Goal: Task Accomplishment & Management: Manage account settings

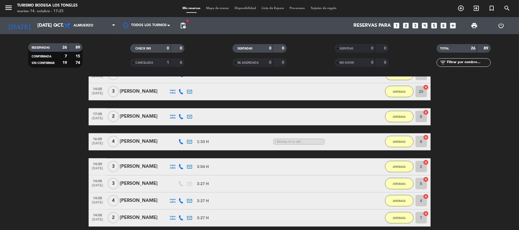
scroll to position [400, 0]
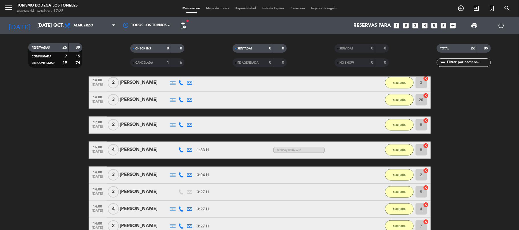
click at [130, 152] on div "[PERSON_NAME]" at bounding box center [144, 149] width 48 height 7
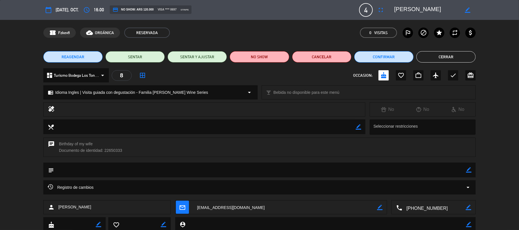
click at [452, 56] on button "Cerrar" at bounding box center [445, 56] width 59 height 11
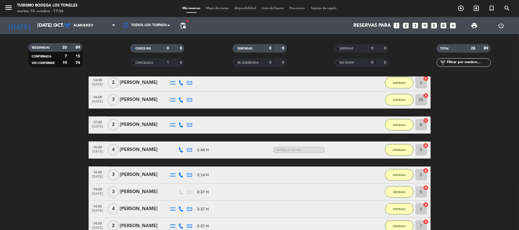
drag, startPoint x: 0, startPoint y: 146, endPoint x: 86, endPoint y: 187, distance: 95.3
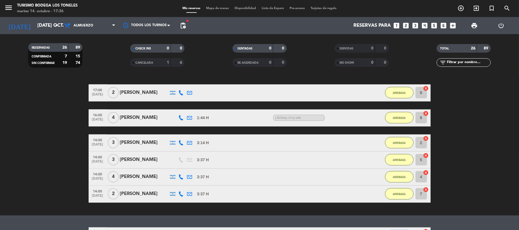
scroll to position [492, 0]
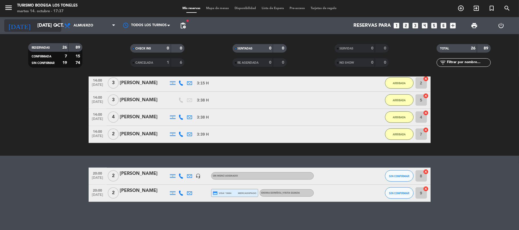
click at [43, 25] on input "[DATE] oct." at bounding box center [65, 25] width 62 height 11
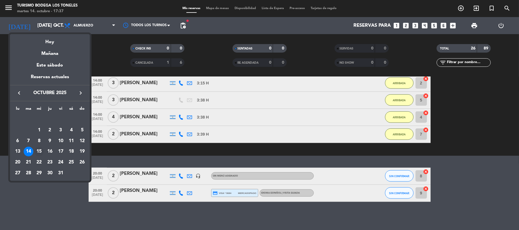
click at [38, 152] on div "15" at bounding box center [39, 152] width 10 height 10
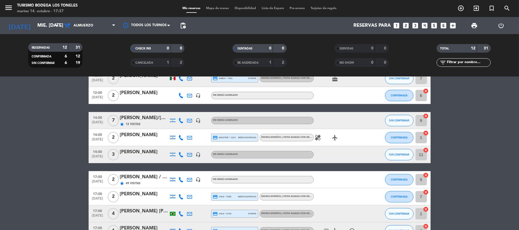
scroll to position [130, 0]
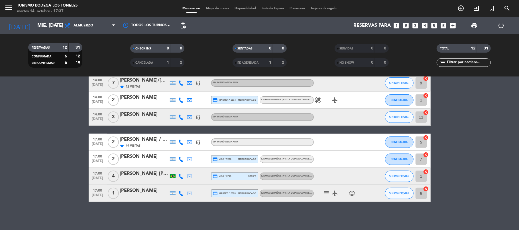
click at [328, 195] on icon "subject" at bounding box center [326, 193] width 7 height 7
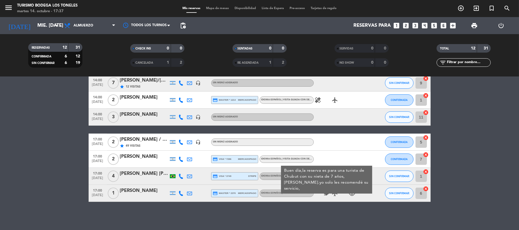
click at [50, 156] on bookings-row "11:00 [DATE] 2 [PERSON_NAME] credit_card visa * 4024 mercadopago Idioma Español…" at bounding box center [259, 87] width 519 height 229
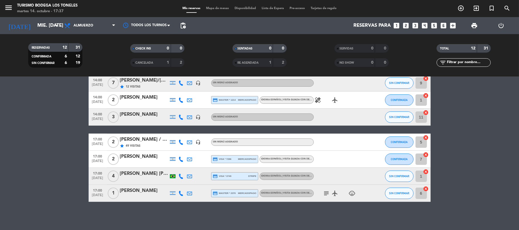
click at [58, 145] on bookings-row "11:00 [DATE] 2 [PERSON_NAME] credit_card visa * 4024 mercadopago Idioma Español…" at bounding box center [259, 87] width 519 height 229
click at [22, 133] on bookings-row "11:00 [DATE] 2 [PERSON_NAME] credit_card visa * 4024 mercadopago Idioma Español…" at bounding box center [259, 87] width 519 height 229
click at [0, 171] on bookings-row "11:00 [DATE] 2 [PERSON_NAME] credit_card visa * 4024 mercadopago Idioma Español…" at bounding box center [259, 87] width 519 height 229
drag, startPoint x: 26, startPoint y: 18, endPoint x: 26, endPoint y: 21, distance: 3.2
click at [26, 18] on div "[DATE] mié. [DATE] arrow_drop_down" at bounding box center [32, 25] width 57 height 17
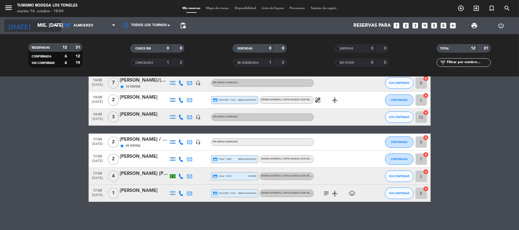
click at [34, 21] on input "mié. [DATE]" at bounding box center [65, 25] width 62 height 11
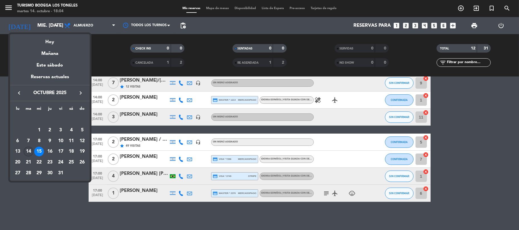
click at [25, 153] on div "14" at bounding box center [29, 152] width 10 height 10
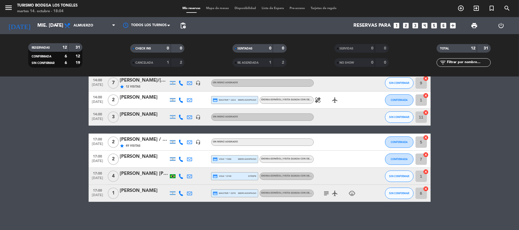
type input "[DATE] oct."
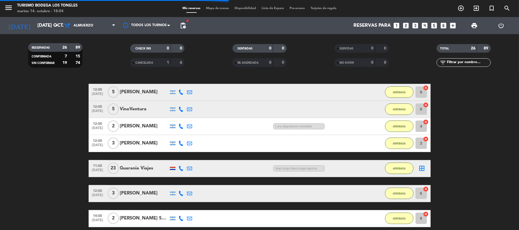
scroll to position [492, 0]
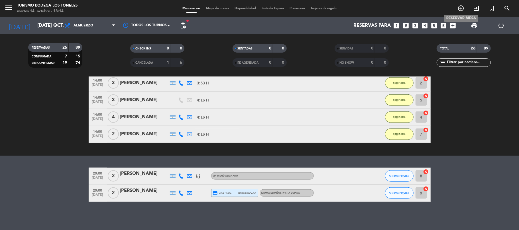
click at [461, 12] on span "add_circle_outline" at bounding box center [460, 8] width 15 height 10
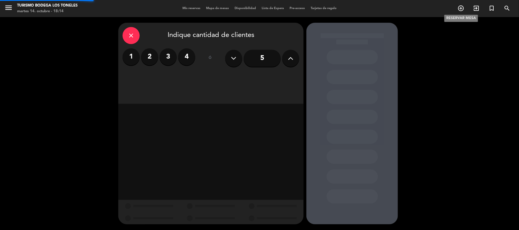
click at [461, 10] on icon "add_circle_outline" at bounding box center [460, 8] width 7 height 7
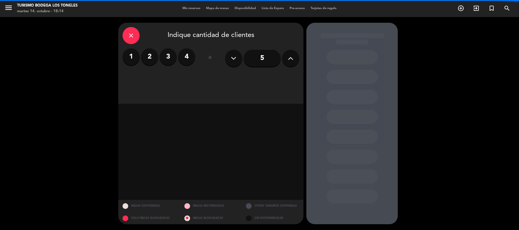
click at [150, 59] on label "2" at bounding box center [149, 56] width 17 height 17
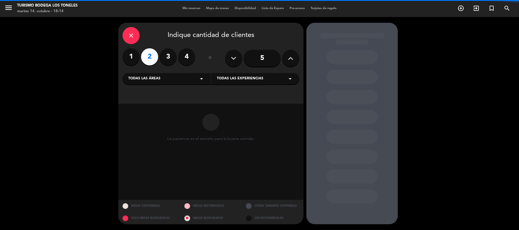
click at [158, 77] on span "Todas las áreas" at bounding box center [144, 79] width 32 height 6
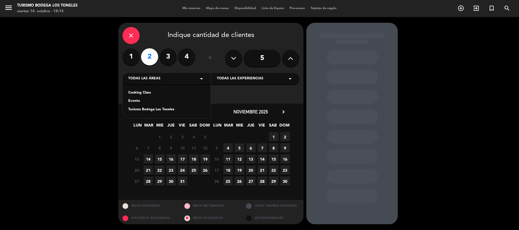
click at [155, 110] on div "Turismo Bodega Los Toneles" at bounding box center [166, 110] width 77 height 6
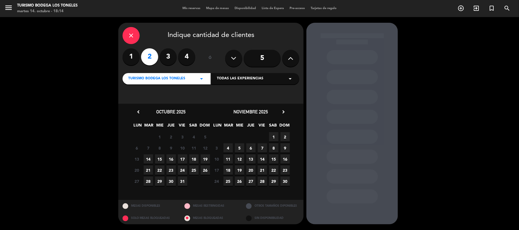
click at [194, 159] on span "18" at bounding box center [193, 159] width 9 height 9
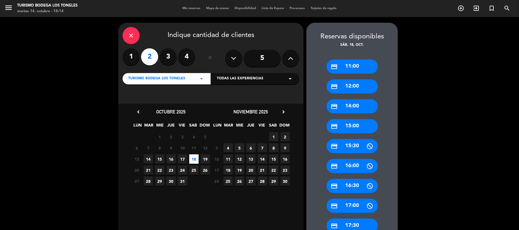
click at [365, 84] on div "credit_card 12:00" at bounding box center [351, 86] width 51 height 14
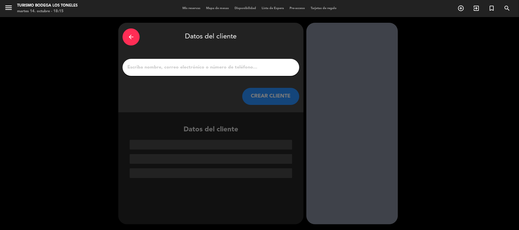
click at [253, 68] on input "1" at bounding box center [211, 68] width 168 height 8
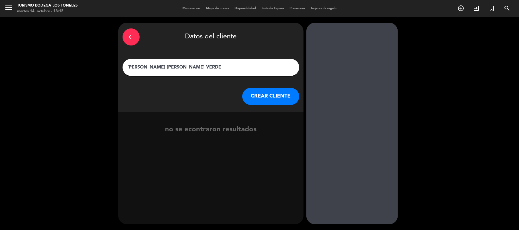
type input "[PERSON_NAME] [PERSON_NAME] VERDE"
click at [273, 90] on button "CREAR CLIENTE" at bounding box center [270, 96] width 57 height 17
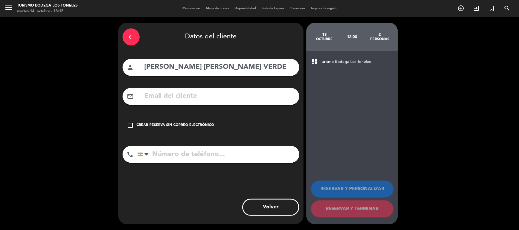
click at [220, 122] on div "check_box_outline_blank Crear reserva sin correo electrónico" at bounding box center [210, 125] width 177 height 17
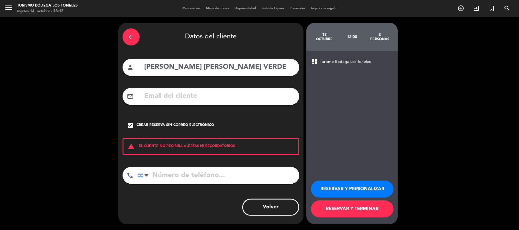
click at [340, 205] on button "RESERVAR Y TERMINAR" at bounding box center [352, 209] width 83 height 17
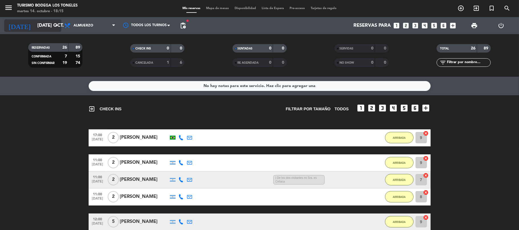
click at [12, 25] on icon "[DATE]" at bounding box center [19, 25] width 30 height 13
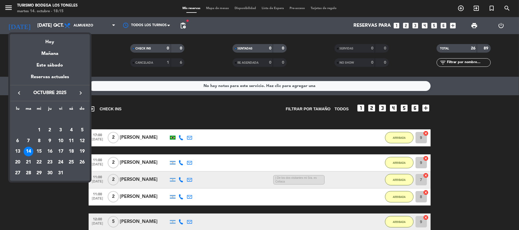
click at [73, 151] on div "18" at bounding box center [71, 152] width 10 height 10
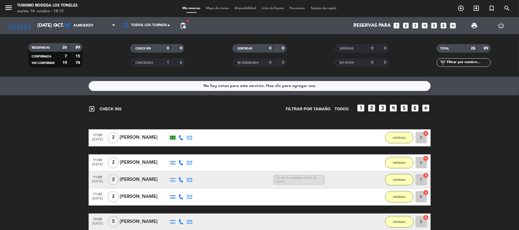
type input "sáb. [DATE]"
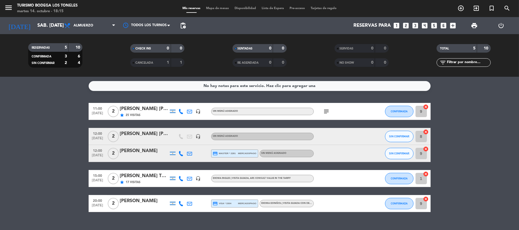
click at [153, 136] on div "[PERSON_NAME] [PERSON_NAME] VERDE" at bounding box center [144, 133] width 48 height 7
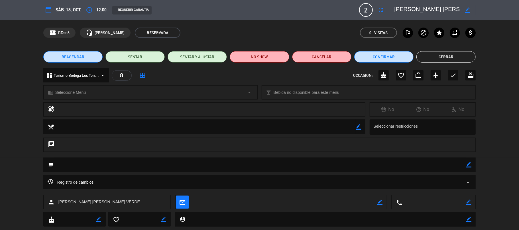
click at [468, 165] on icon "border_color" at bounding box center [468, 164] width 5 height 5
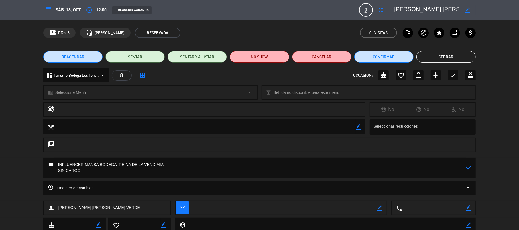
type textarea "INFLUENCER MANSA BODEGA REINA DE LA VENDIMIA SIN CARGO"
click at [467, 167] on icon at bounding box center [468, 167] width 5 height 5
click at [463, 53] on button "Cerrar" at bounding box center [445, 56] width 59 height 11
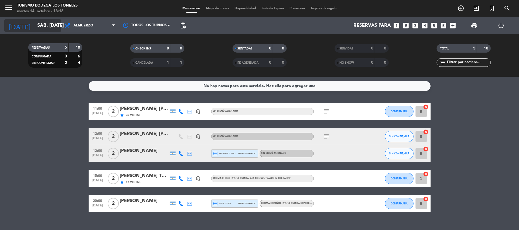
click at [40, 24] on input "sáb. [DATE]" at bounding box center [65, 25] width 62 height 11
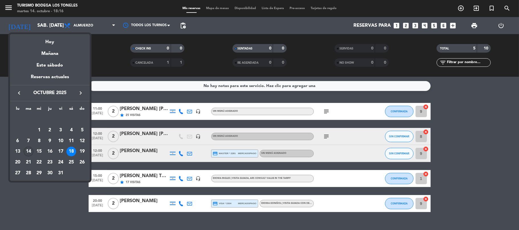
click at [28, 154] on div "14" at bounding box center [29, 152] width 10 height 10
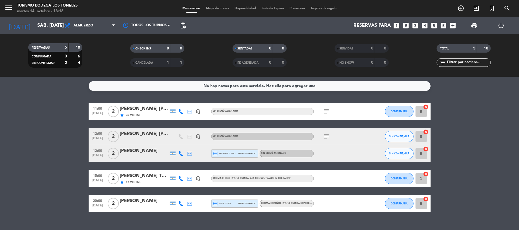
type input "[DATE] oct."
